Goal: Check status: Check status

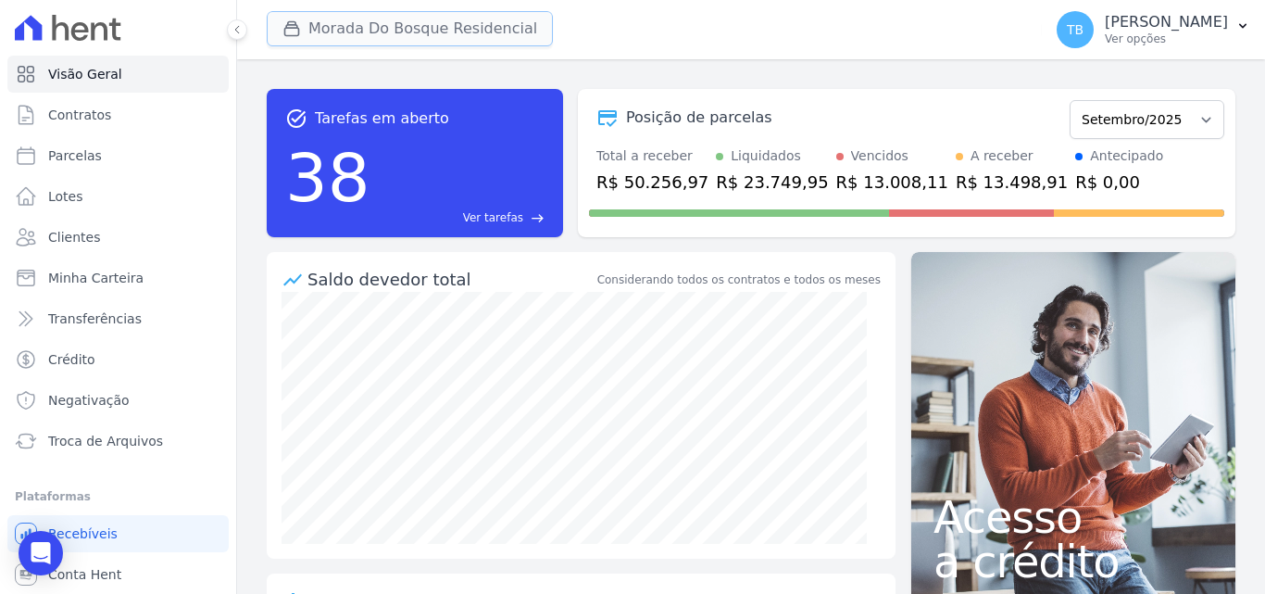
click at [425, 30] on button "Morada Do Bosque Residencial" at bounding box center [410, 28] width 286 height 35
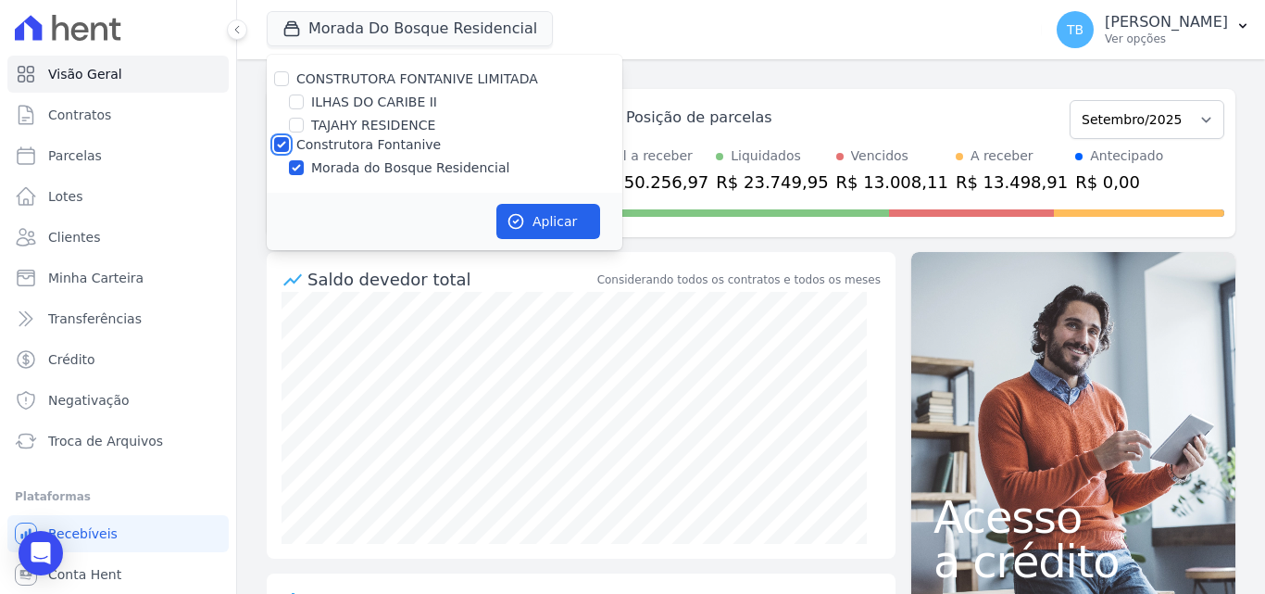
click at [283, 142] on input "Construtora Fontanive" at bounding box center [281, 144] width 15 height 15
checkbox input "false"
drag, startPoint x: 293, startPoint y: 106, endPoint x: 362, endPoint y: 154, distance: 84.5
click at [293, 105] on input "ILHAS DO CARIBE II" at bounding box center [296, 101] width 15 height 15
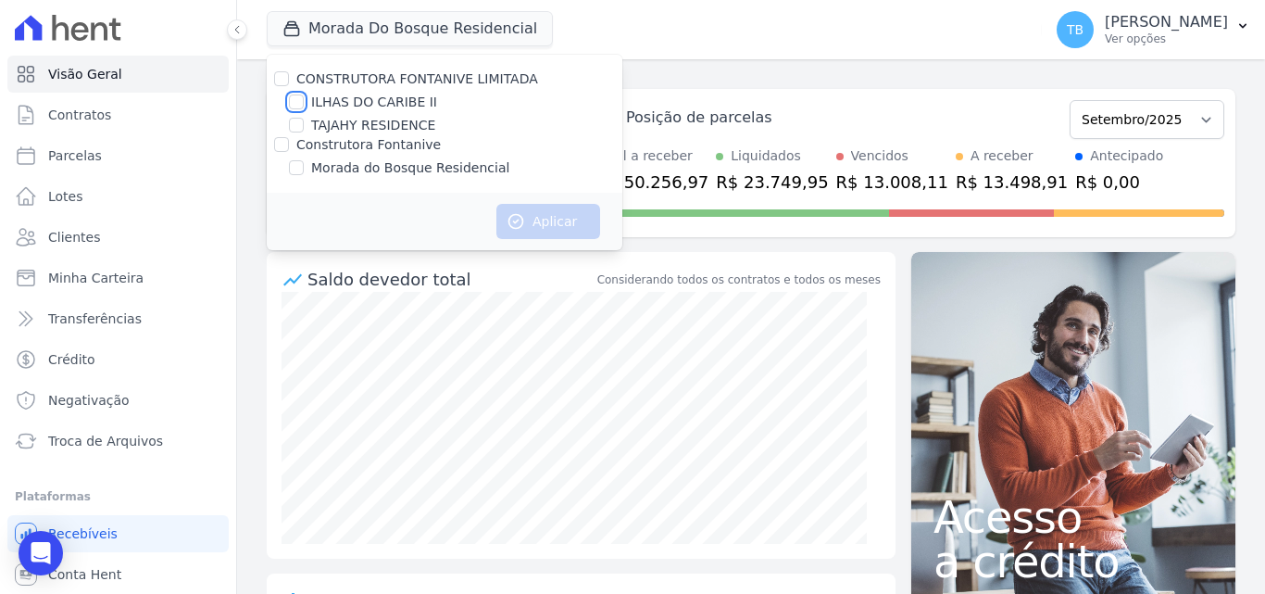
checkbox input "true"
click at [574, 215] on button "Aplicar" at bounding box center [549, 221] width 104 height 35
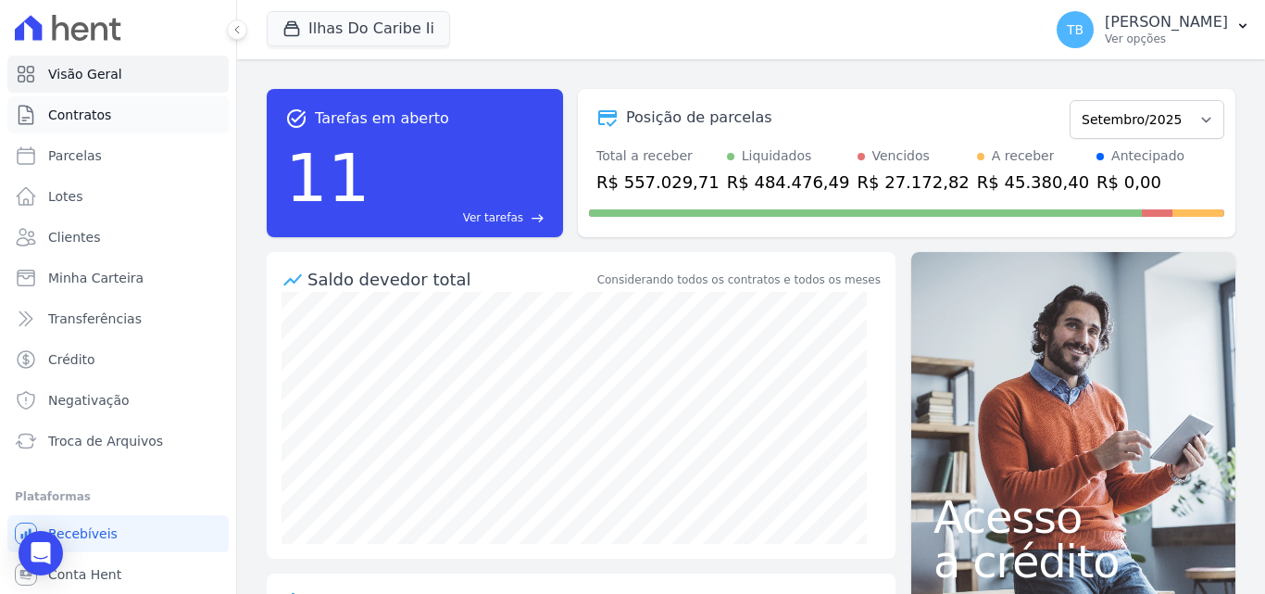
click at [111, 119] on link "Contratos" at bounding box center [117, 114] width 221 height 37
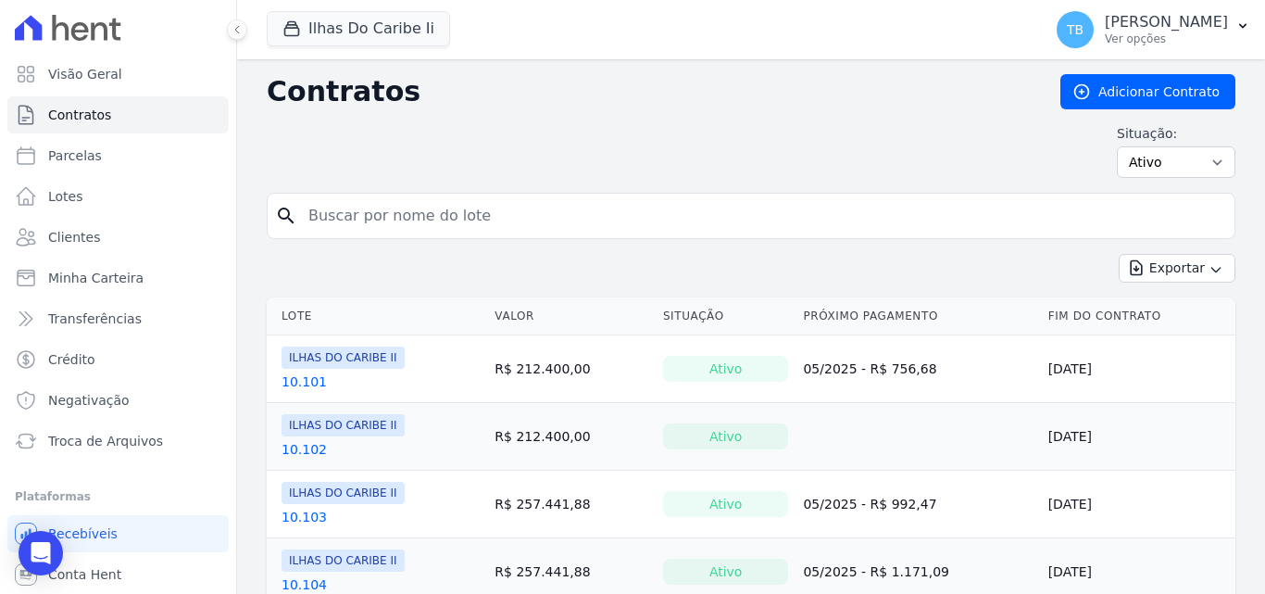
click at [366, 222] on input "search" at bounding box center [762, 215] width 930 height 37
type input "4103"
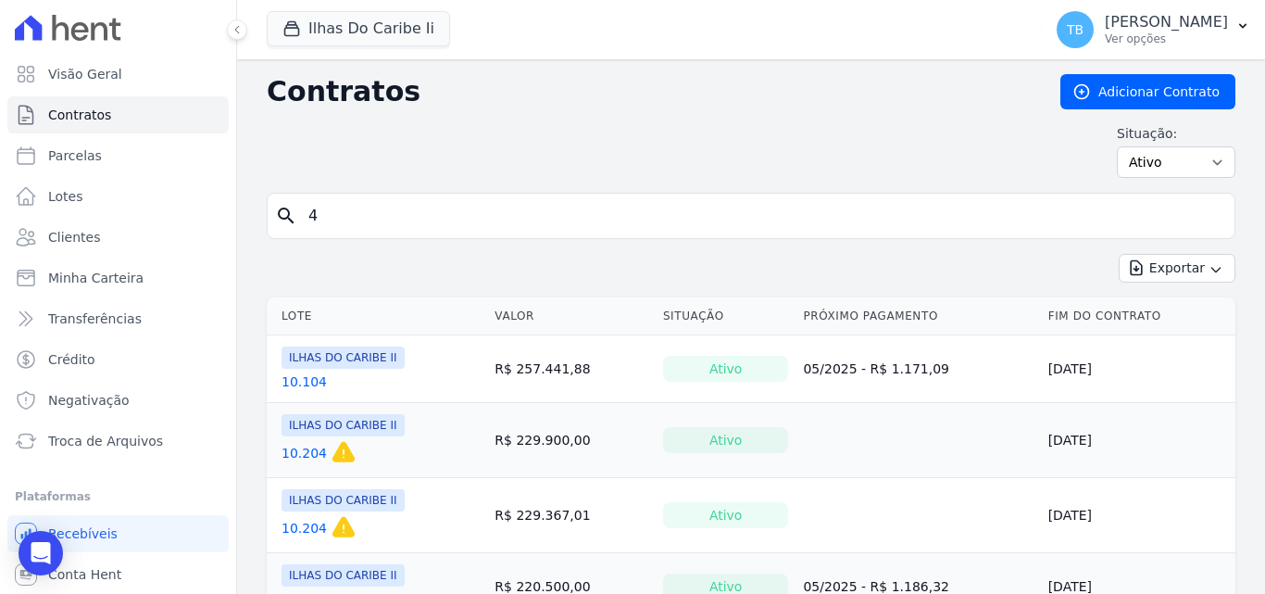
click at [373, 225] on input "4" at bounding box center [762, 215] width 930 height 37
type input "4.103"
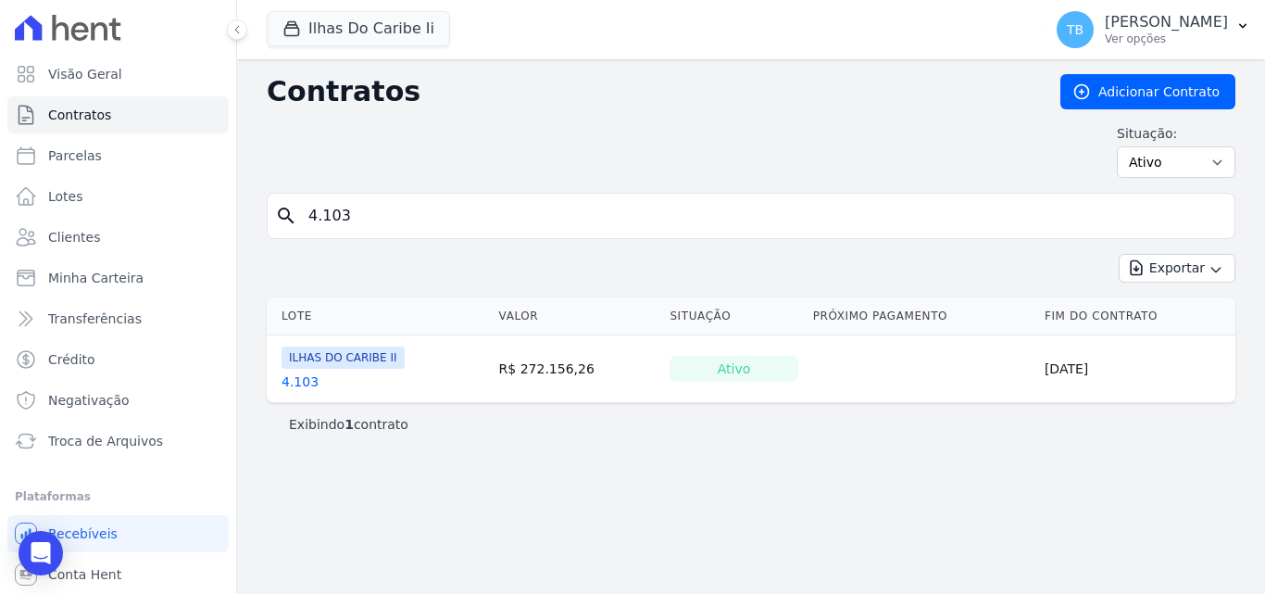
click at [298, 382] on link "4.103" at bounding box center [300, 381] width 37 height 19
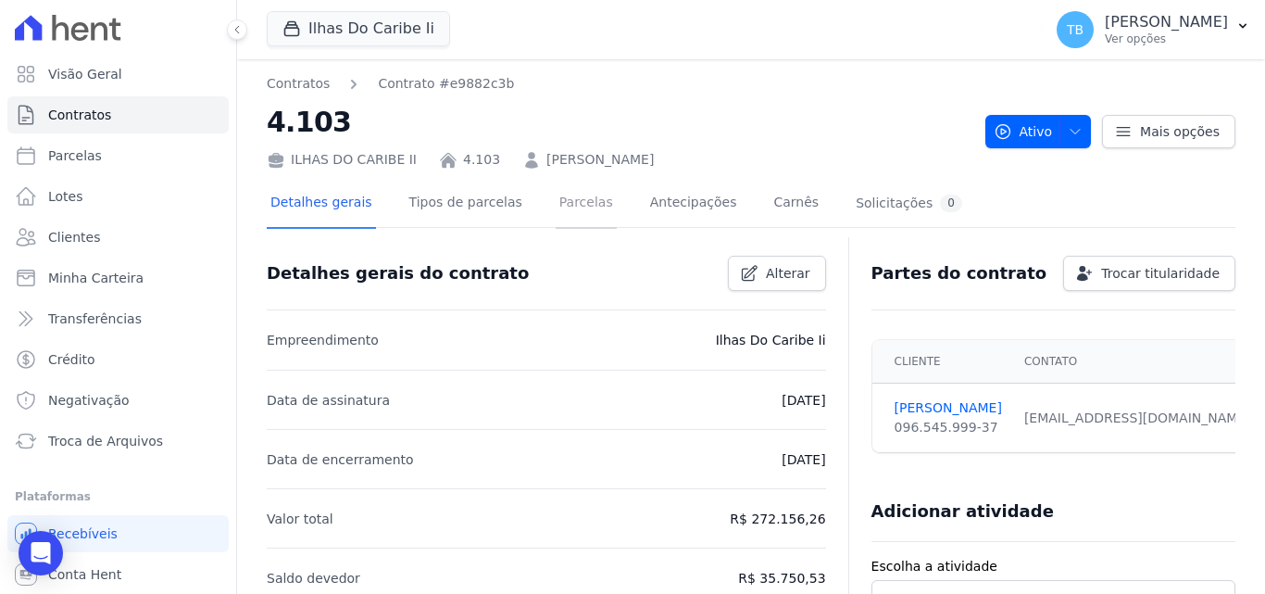
click at [570, 203] on link "Parcelas" at bounding box center [586, 204] width 61 height 49
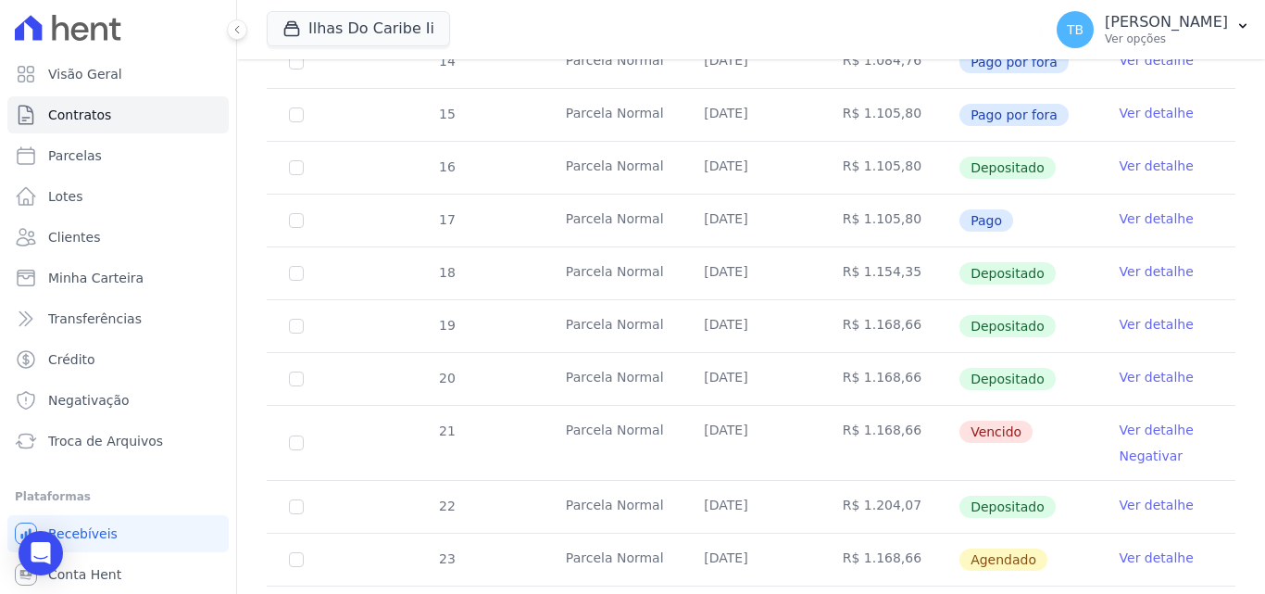
scroll to position [585, 0]
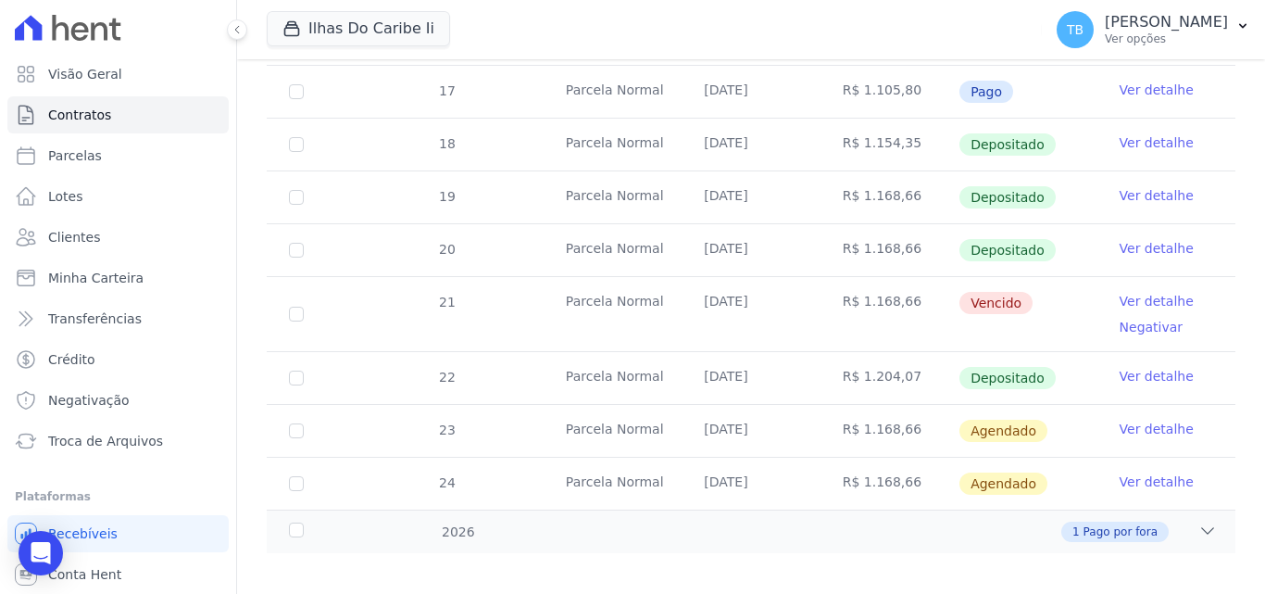
click at [1152, 367] on link "Ver detalhe" at bounding box center [1157, 376] width 74 height 19
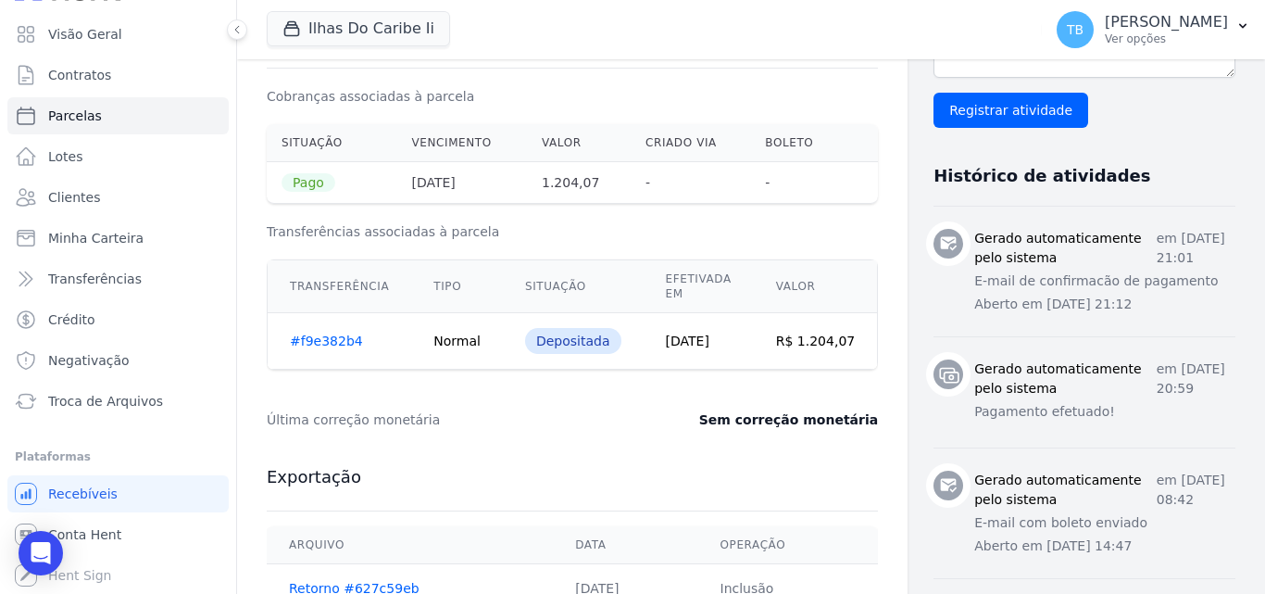
scroll to position [371, 0]
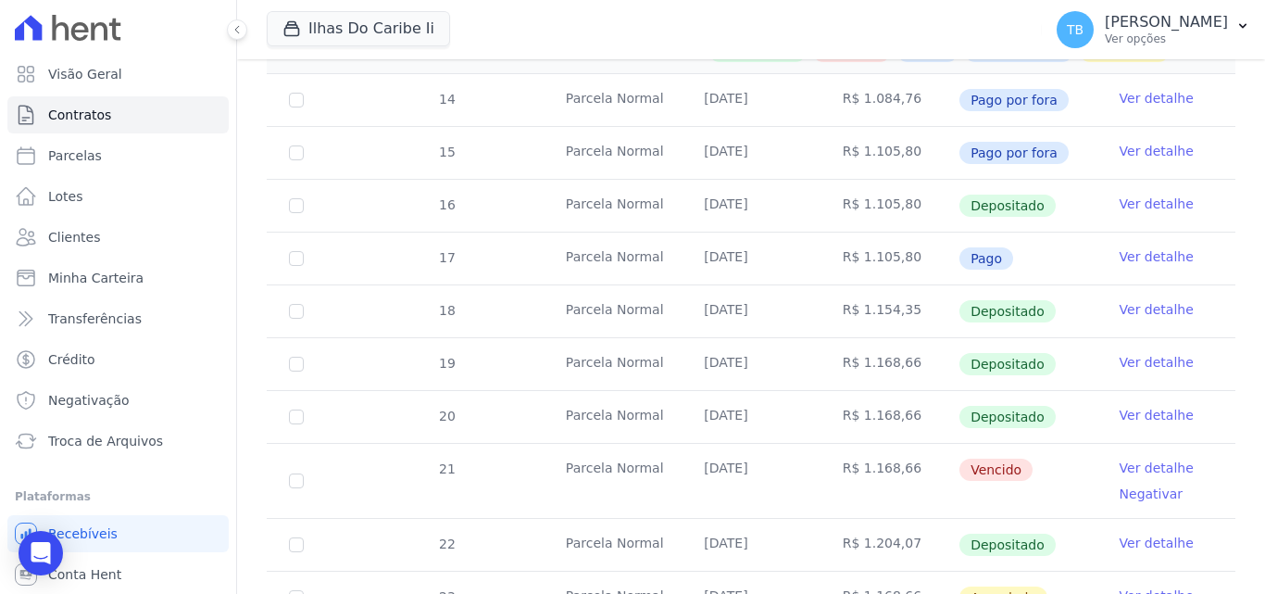
scroll to position [463, 0]
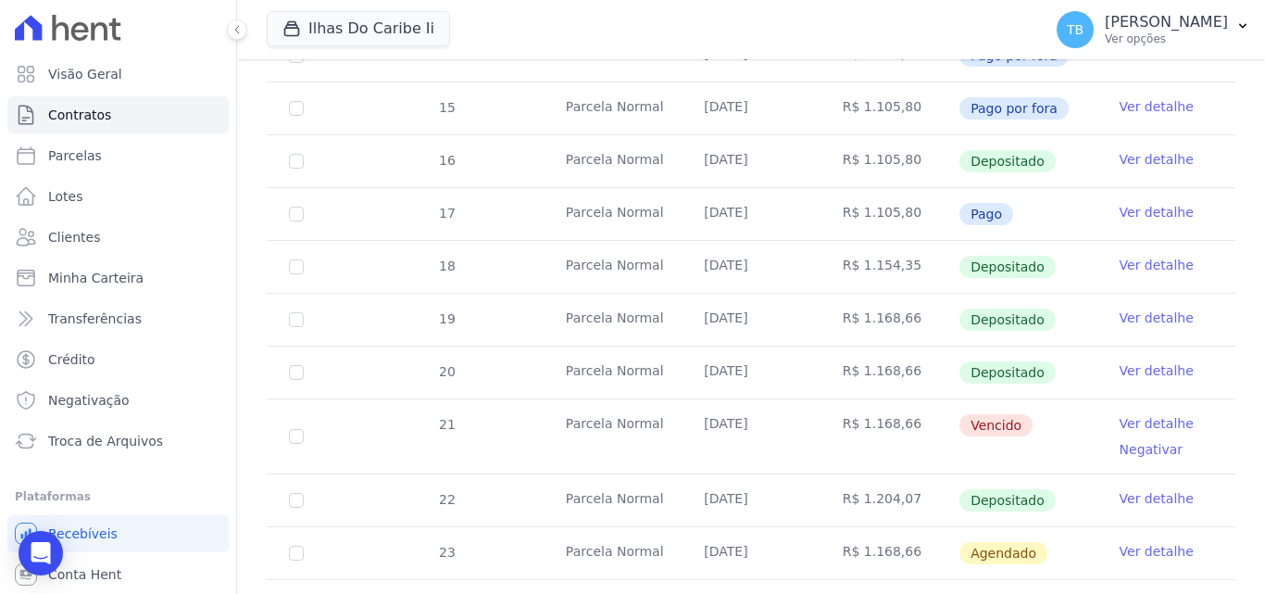
click at [1161, 414] on link "Ver detalhe" at bounding box center [1157, 423] width 74 height 19
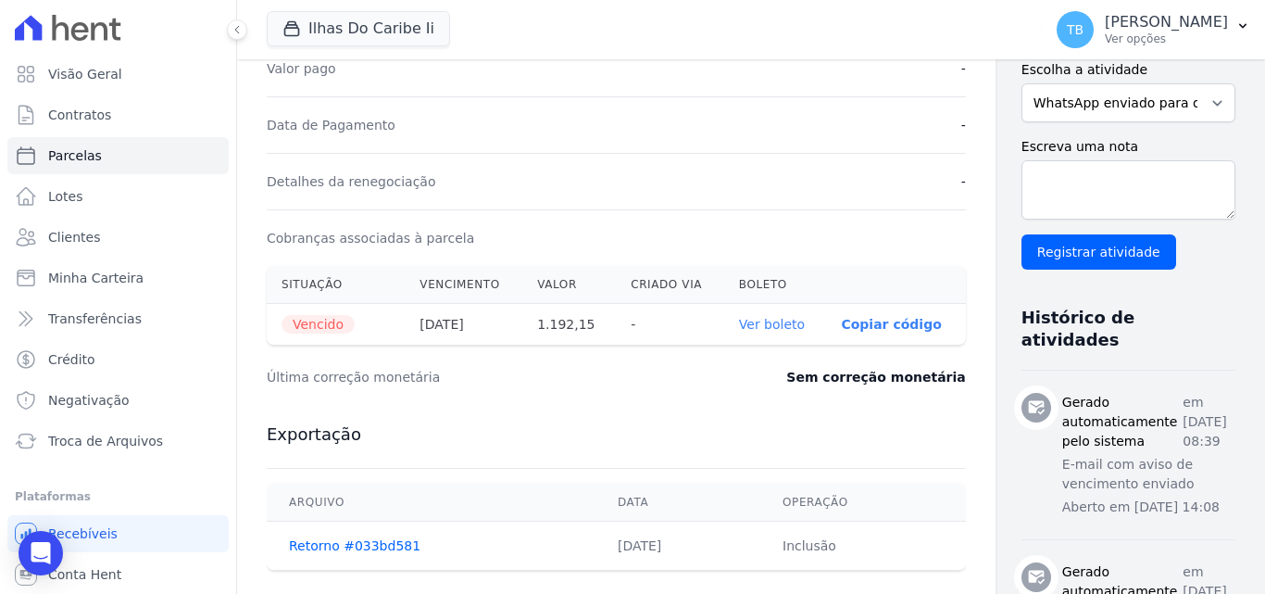
scroll to position [648, 0]
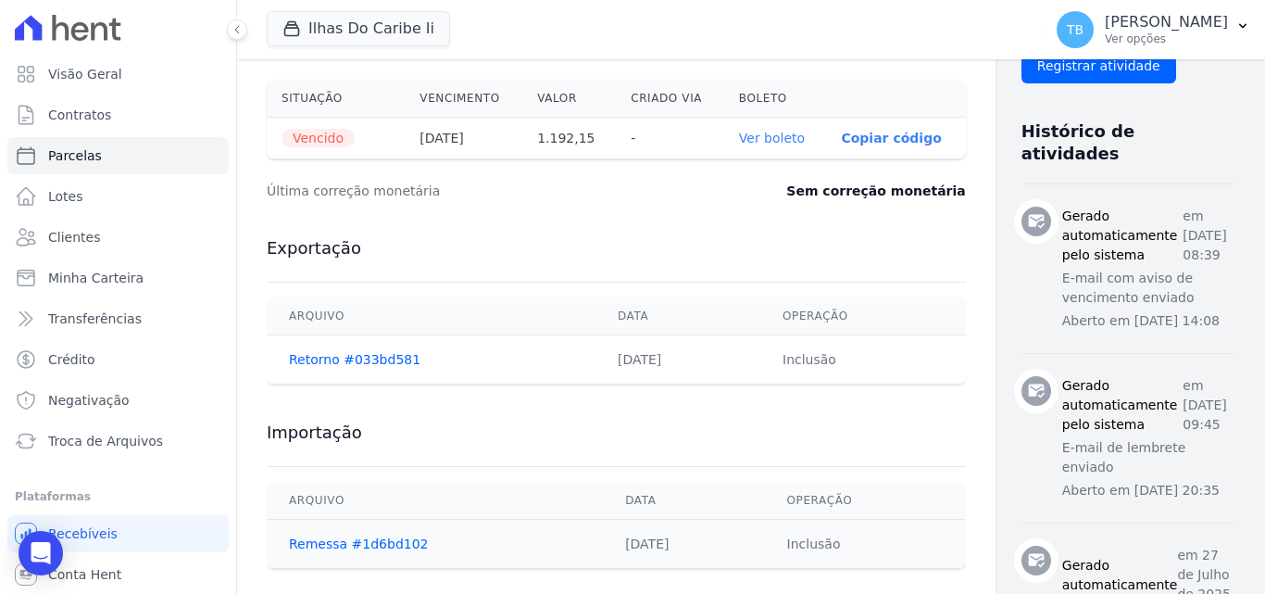
click at [739, 143] on link "Ver boleto" at bounding box center [772, 138] width 66 height 15
